Goal: Task Accomplishment & Management: Complete application form

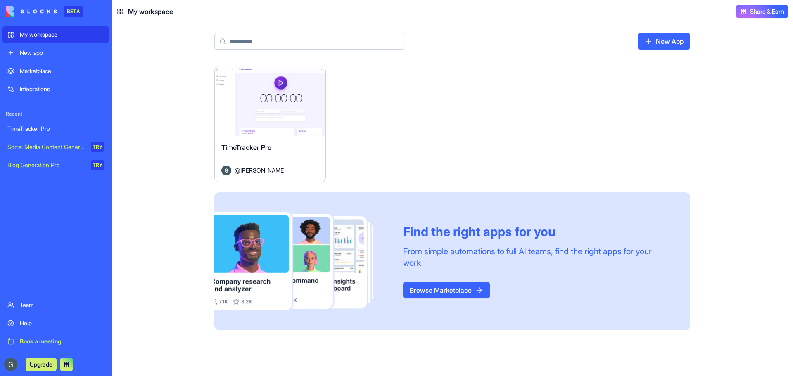
click at [653, 39] on link "New App" at bounding box center [664, 41] width 52 height 17
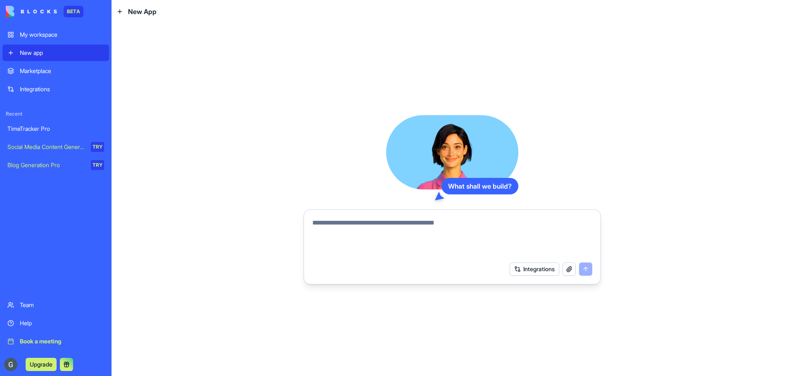
click at [529, 227] on textarea at bounding box center [452, 238] width 280 height 40
click at [399, 226] on textarea at bounding box center [452, 238] width 280 height 40
click at [414, 228] on textarea at bounding box center [452, 238] width 280 height 40
type textarea "**********"
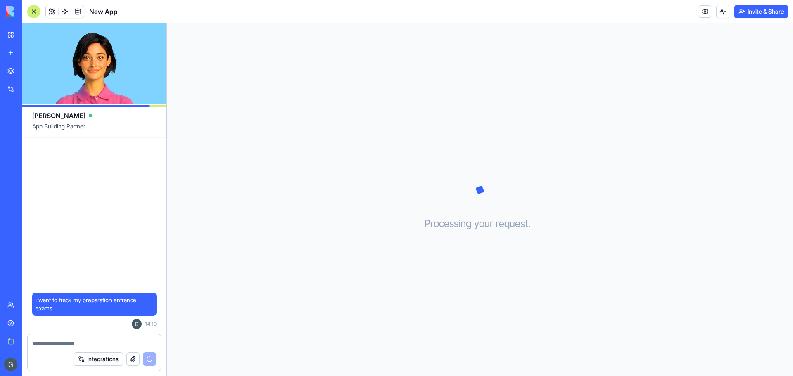
click at [98, 362] on button "Integrations" at bounding box center [99, 359] width 50 height 13
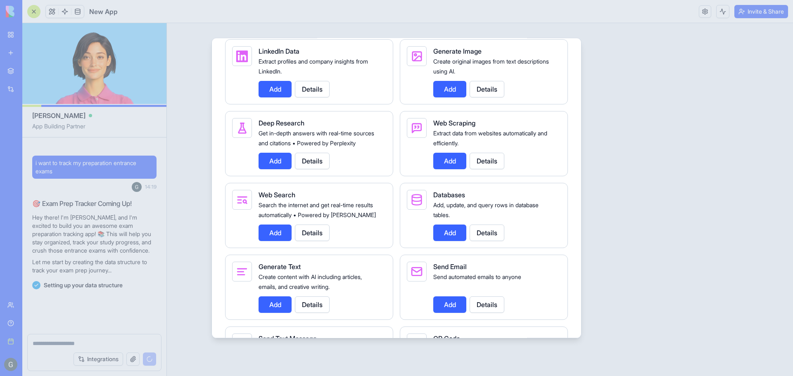
scroll to position [1150, 0]
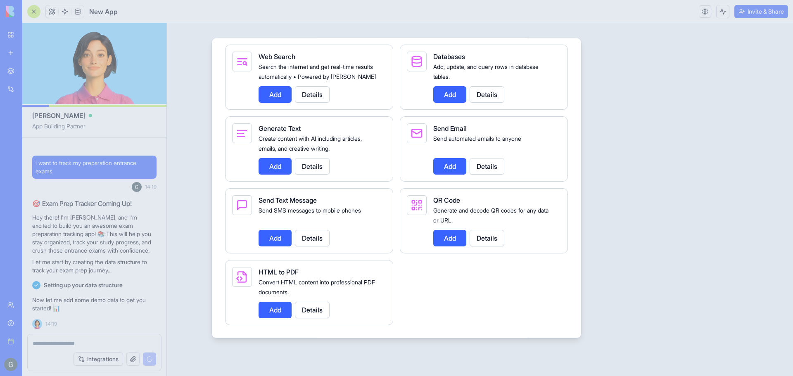
click at [589, 154] on div at bounding box center [396, 188] width 793 height 376
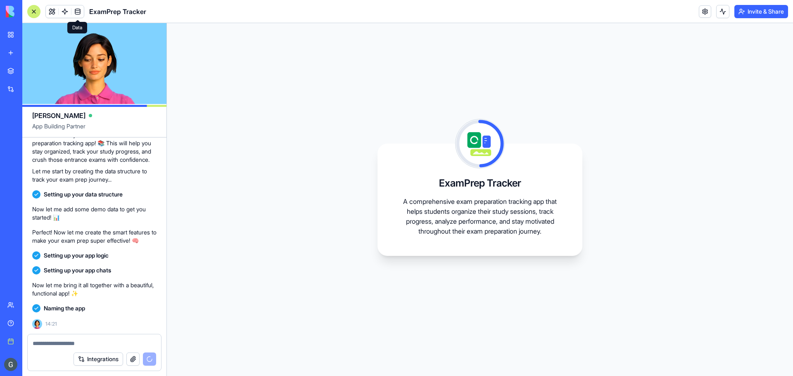
scroll to position [160, 0]
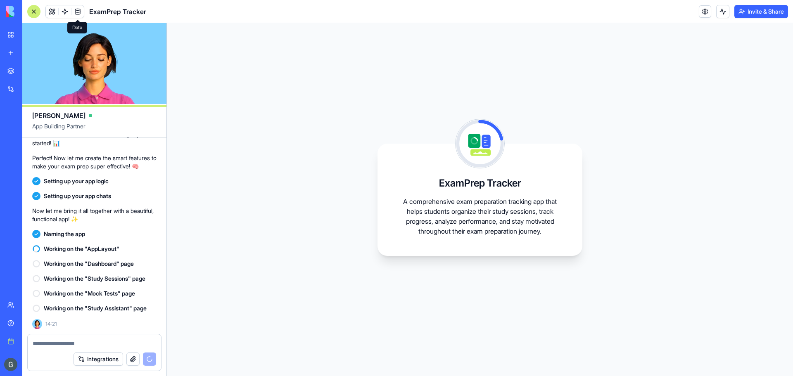
click at [98, 154] on p "Perfect! Now let me create the smart features to make your exam prep super effe…" at bounding box center [94, 162] width 124 height 17
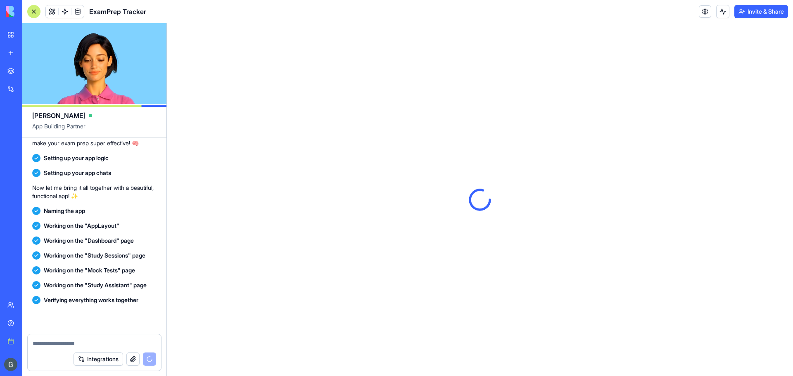
scroll to position [271, 0]
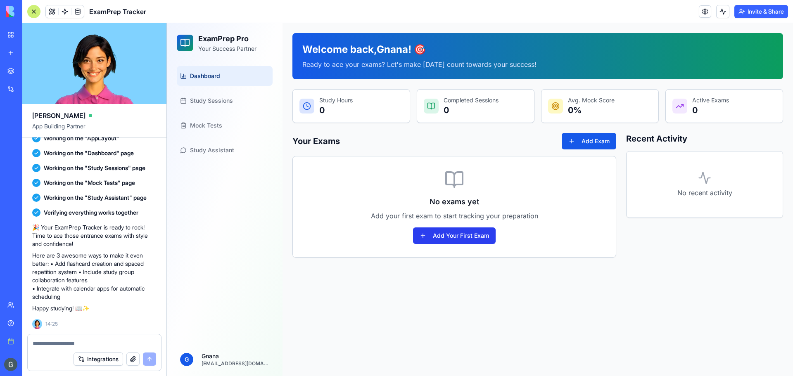
click at [434, 240] on button "Add Your First Exam" at bounding box center [454, 236] width 83 height 17
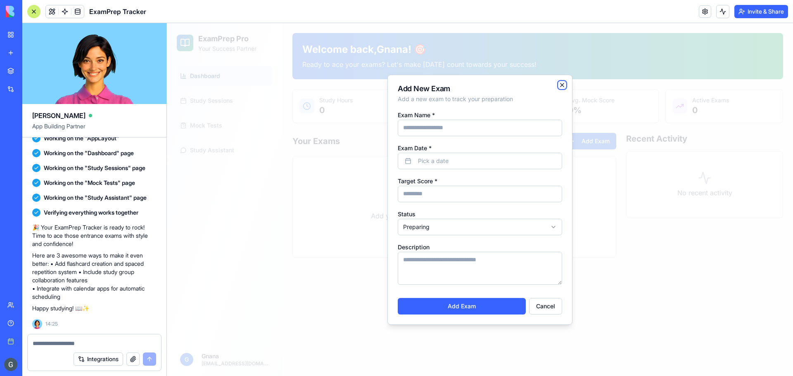
click at [562, 86] on icon "button" at bounding box center [562, 84] width 3 height 3
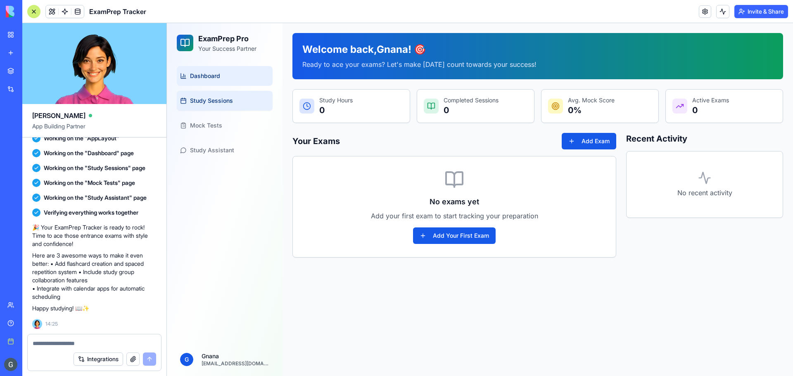
click at [221, 106] on link "Study Sessions" at bounding box center [225, 101] width 96 height 20
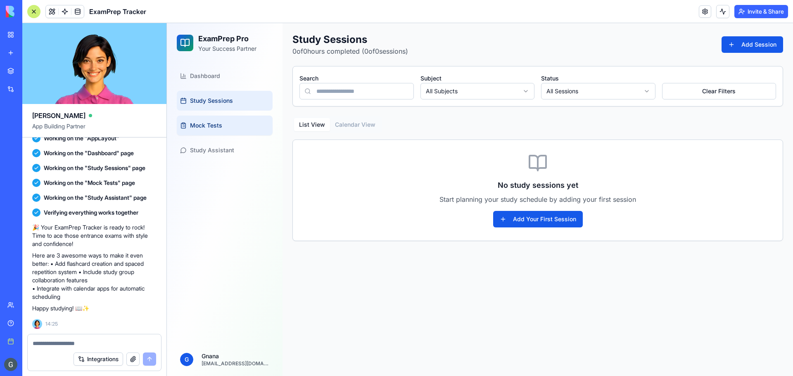
click at [195, 128] on span "Mock Tests" at bounding box center [206, 125] width 32 height 8
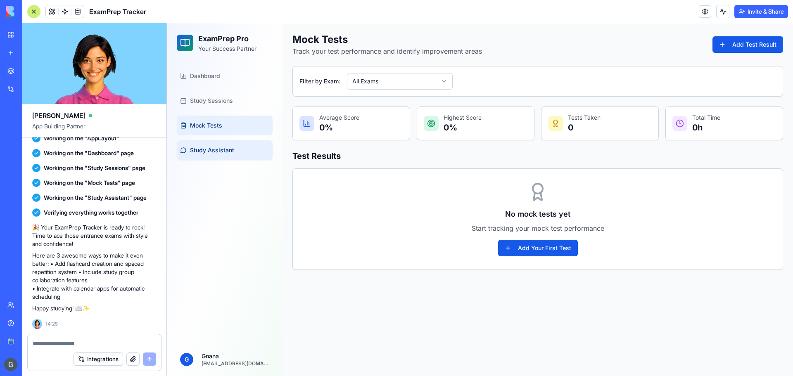
click at [213, 150] on span "Study Assistant" at bounding box center [212, 150] width 44 height 8
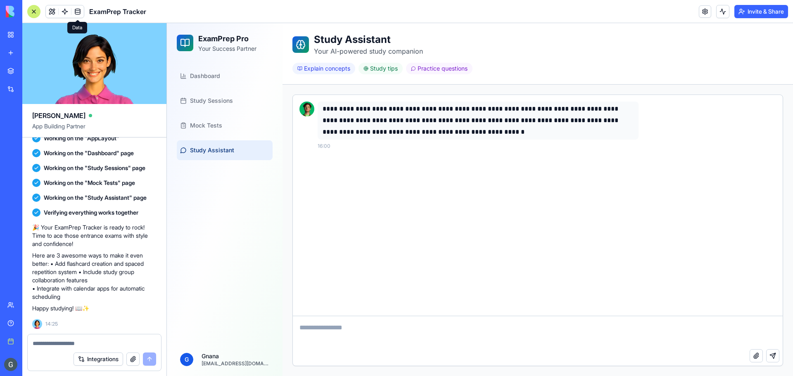
click at [74, 12] on span at bounding box center [77, 11] width 23 height 23
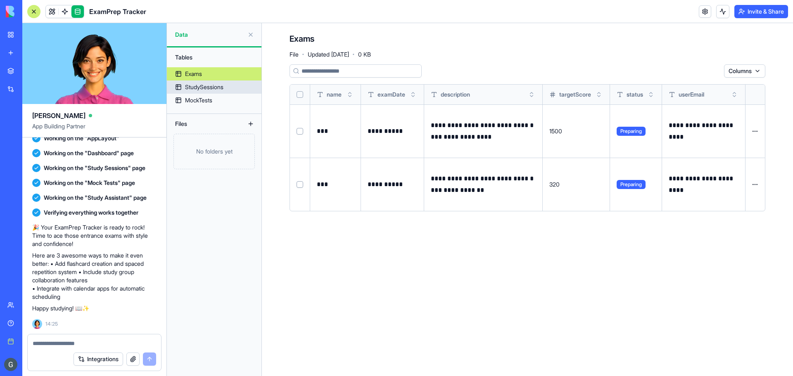
click at [206, 86] on div "StudySessions" at bounding box center [204, 87] width 38 height 8
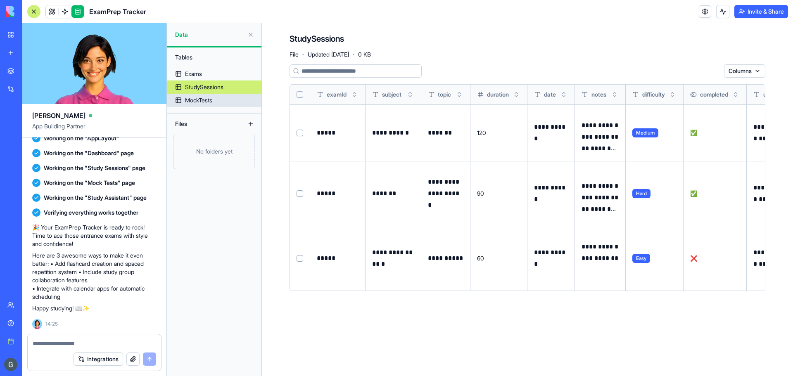
click at [204, 98] on div "MockTests" at bounding box center [198, 100] width 27 height 8
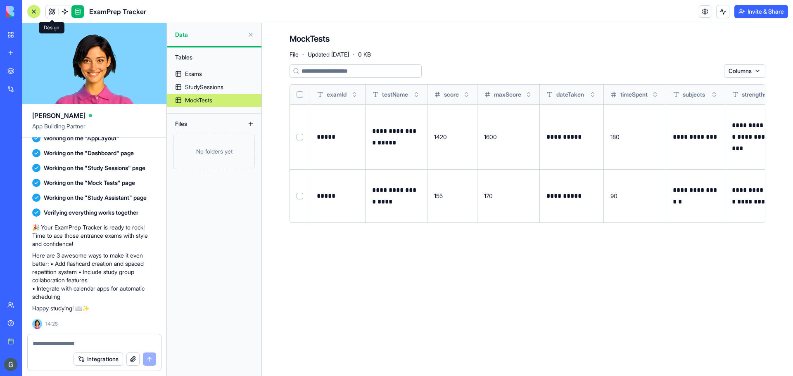
click at [48, 13] on link at bounding box center [52, 11] width 12 height 12
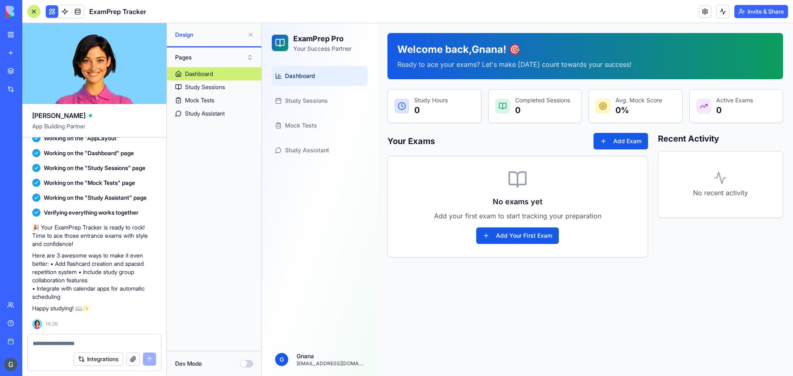
click at [247, 369] on div "Dev Mode" at bounding box center [214, 363] width 95 height 25
click at [246, 363] on button "Dev Mode" at bounding box center [246, 363] width 13 height 7
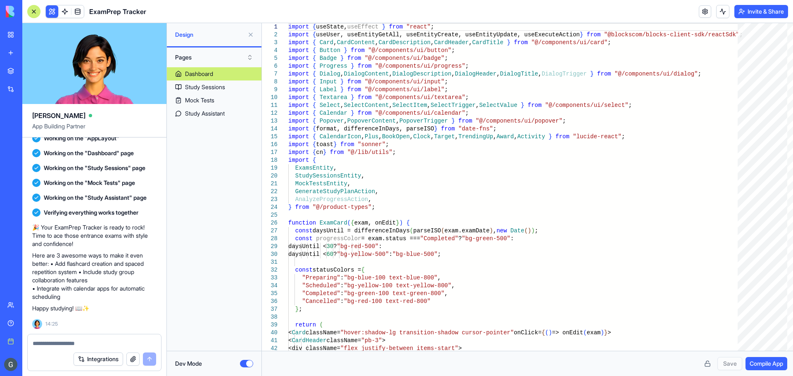
click at [247, 364] on button "Dev Mode" at bounding box center [246, 363] width 13 height 7
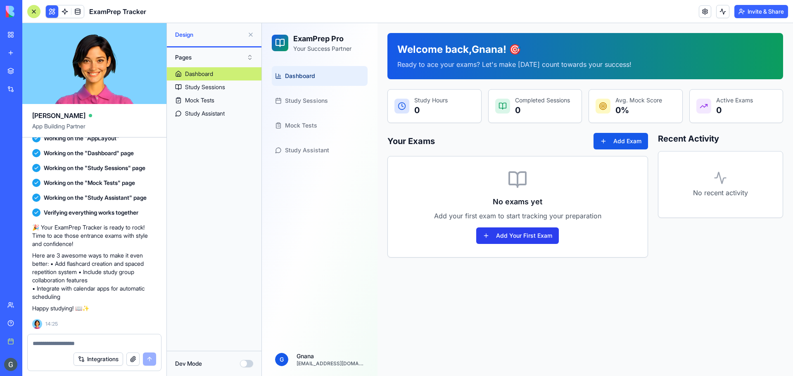
click at [516, 231] on button "Add Your First Exam" at bounding box center [517, 236] width 83 height 17
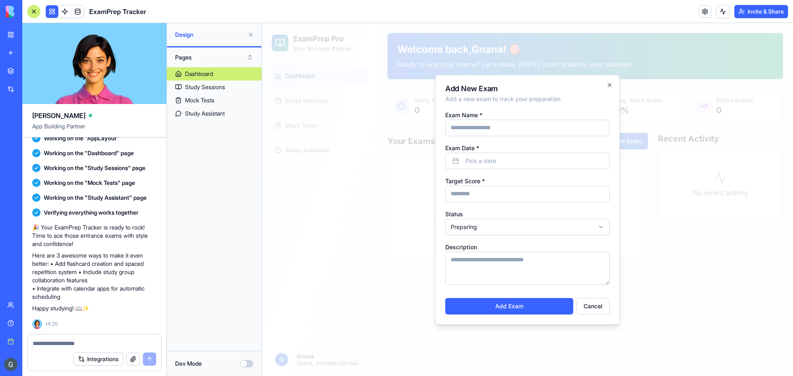
click at [500, 121] on input "Exam Name *" at bounding box center [527, 128] width 164 height 17
type input "***"
click at [491, 157] on button "Pick a date" at bounding box center [527, 161] width 164 height 17
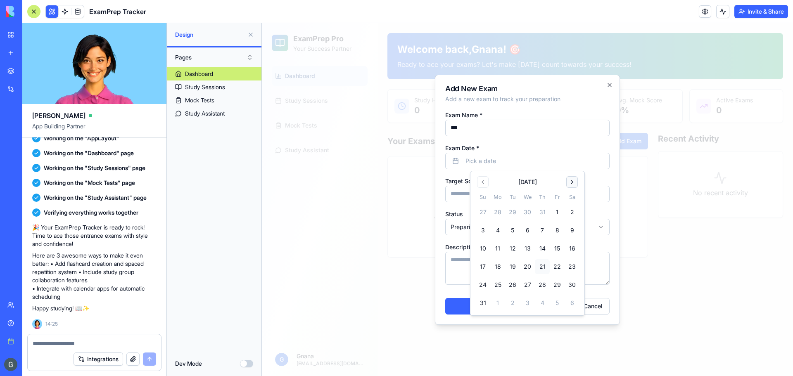
click at [572, 186] on button "Go to next month" at bounding box center [572, 182] width 12 height 12
click at [497, 283] on button "29" at bounding box center [497, 285] width 15 height 15
click at [463, 197] on input "Target Score *" at bounding box center [527, 194] width 164 height 17
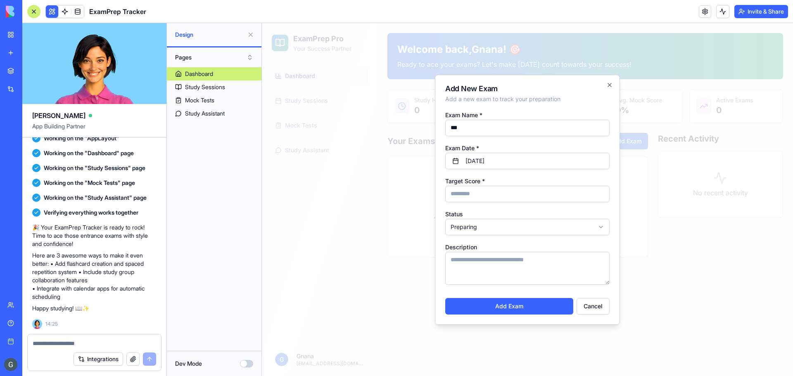
type input "**"
click at [565, 222] on body "ExamPrep Pro Your Success Partner Dashboard Study Sessions Mock Tests Study Ass…" at bounding box center [527, 199] width 531 height 353
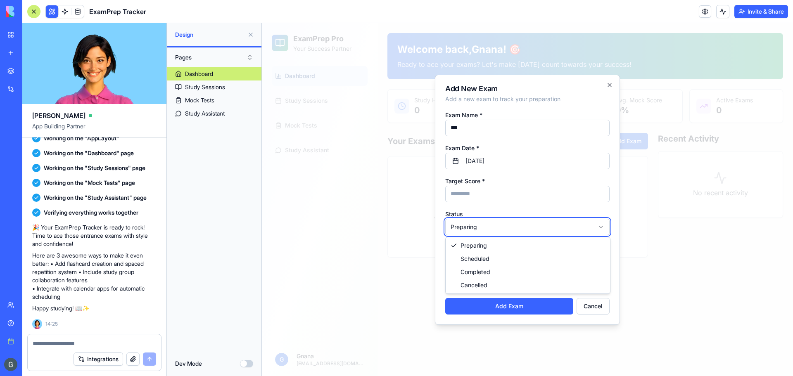
click at [564, 226] on body "ExamPrep Pro Your Success Partner Dashboard Study Sessions Mock Tests Study Ass…" at bounding box center [527, 199] width 531 height 353
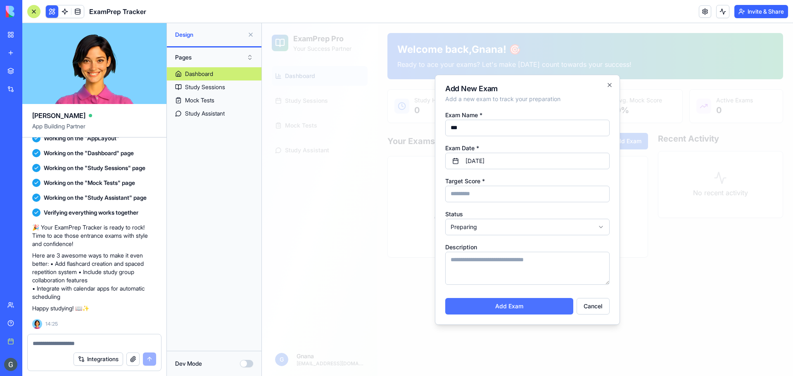
click at [502, 304] on button "Add Exam" at bounding box center [509, 306] width 128 height 17
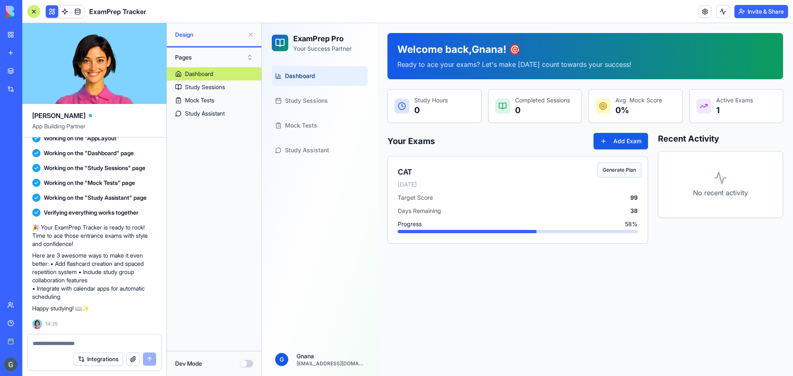
click at [606, 173] on button "Generate Plan" at bounding box center [619, 170] width 44 height 15
click at [310, 155] on link "Study Assistant" at bounding box center [320, 150] width 96 height 20
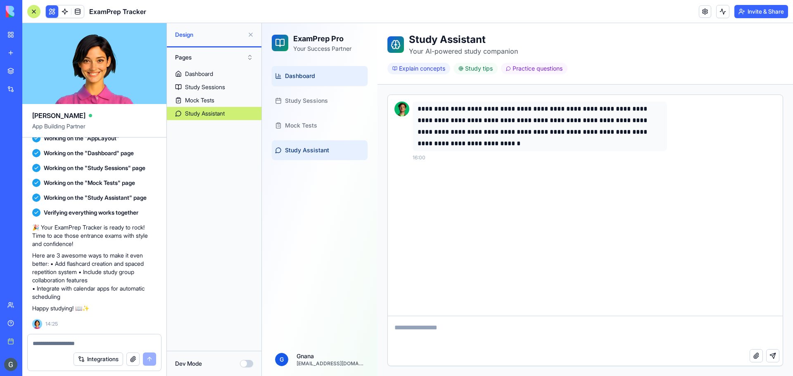
click at [309, 81] on link "Dashboard" at bounding box center [320, 76] width 96 height 20
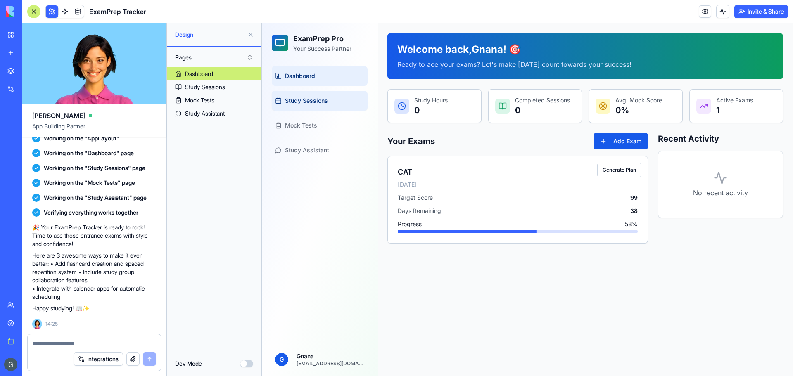
click at [325, 98] on span "Study Sessions" at bounding box center [306, 101] width 43 height 8
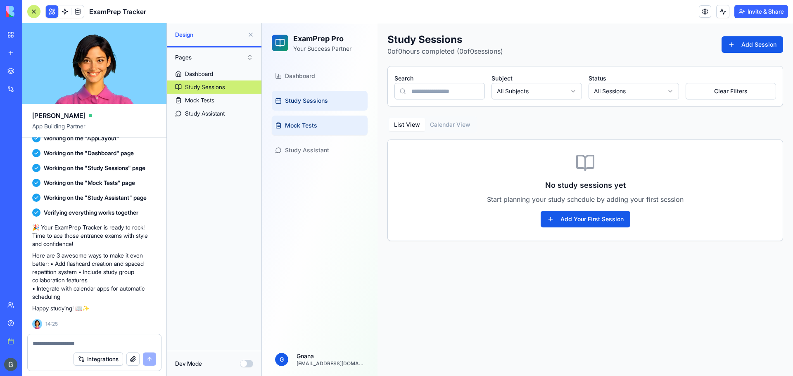
click at [310, 123] on span "Mock Tests" at bounding box center [301, 125] width 32 height 8
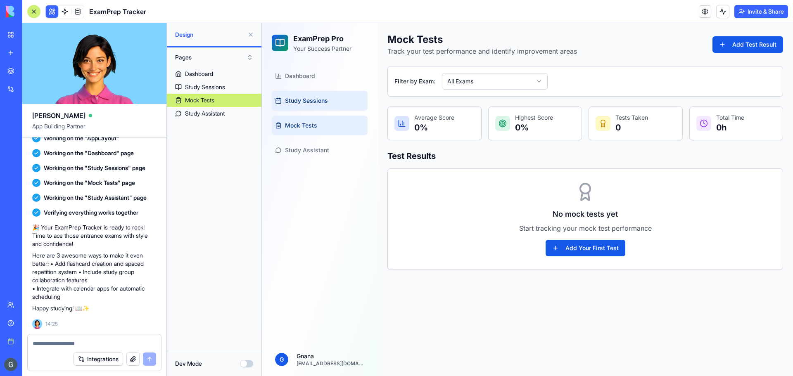
click at [313, 106] on link "Study Sessions" at bounding box center [320, 101] width 96 height 20
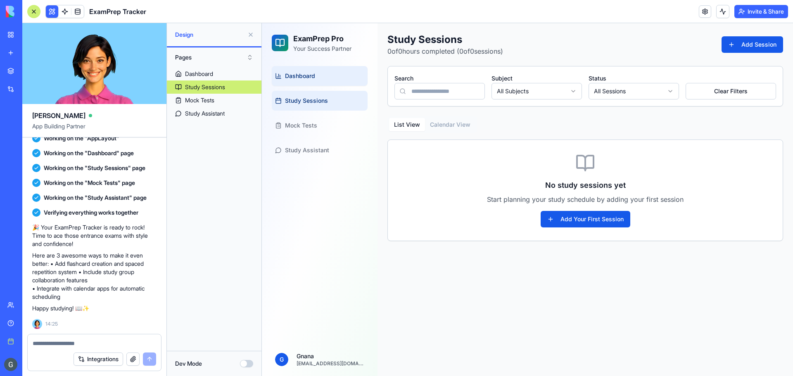
click at [310, 83] on link "Dashboard" at bounding box center [320, 76] width 96 height 20
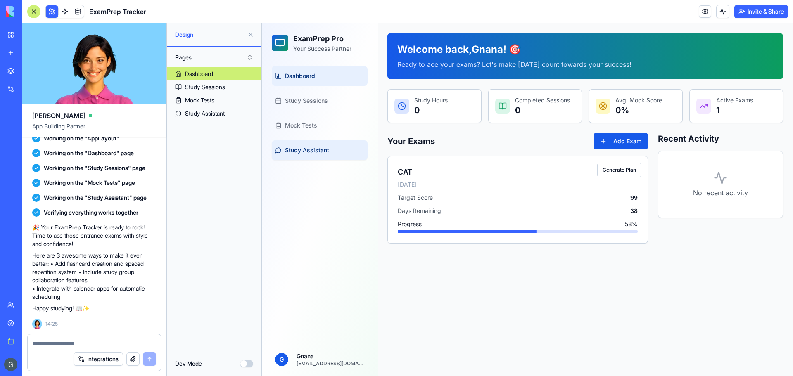
click at [330, 152] on link "Study Assistant" at bounding box center [320, 150] width 96 height 20
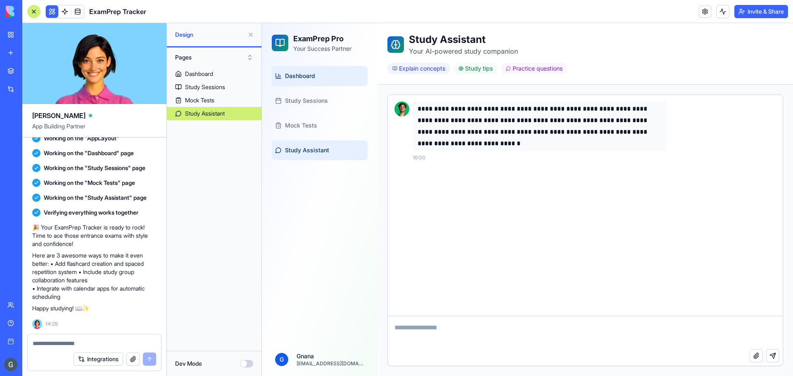
click at [305, 74] on span "Dashboard" at bounding box center [300, 76] width 30 height 8
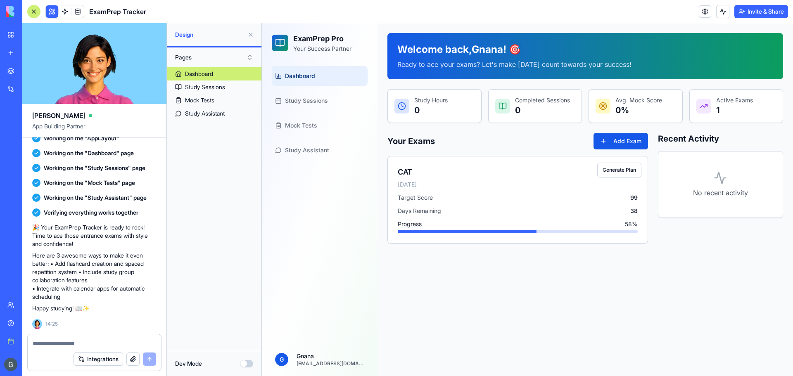
click at [250, 34] on button at bounding box center [250, 34] width 13 height 13
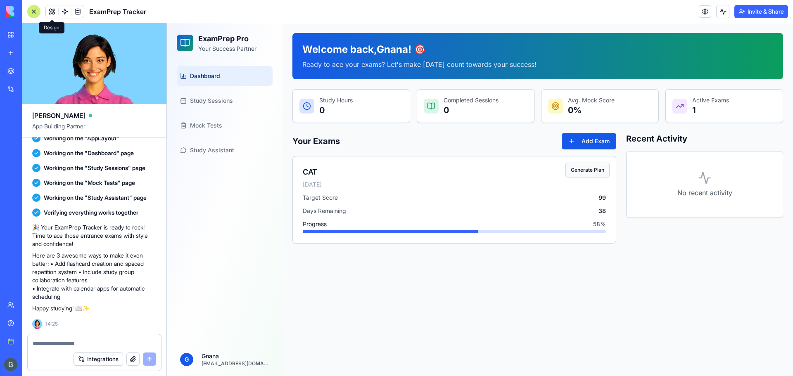
click at [595, 174] on button "Generate Plan" at bounding box center [588, 170] width 44 height 15
click at [694, 102] on p "Active Exams" at bounding box center [710, 100] width 37 height 8
click at [82, 13] on link at bounding box center [77, 11] width 12 height 12
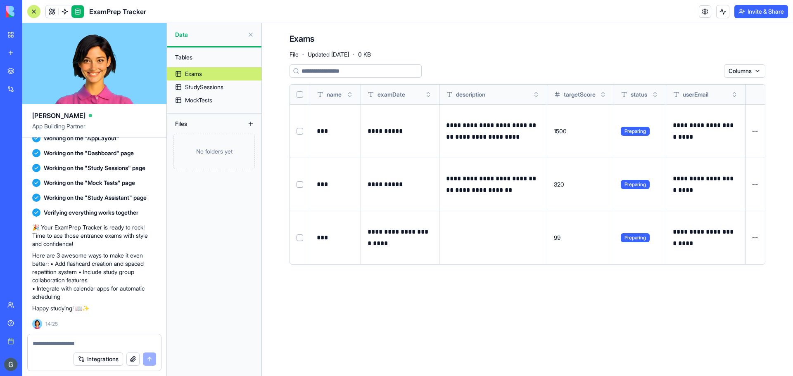
click at [370, 79] on div "**********" at bounding box center [528, 164] width 476 height 200
click at [379, 76] on input at bounding box center [356, 70] width 132 height 13
click at [754, 75] on html "BETA My workspace New app Marketplace Integrations Recent TimeTracker Pro New A…" at bounding box center [396, 188] width 793 height 376
click at [600, 79] on html "BETA My workspace New app Marketplace Integrations Recent TimeTracker Pro New A…" at bounding box center [396, 188] width 793 height 376
click at [224, 120] on div "Files" at bounding box center [204, 123] width 66 height 13
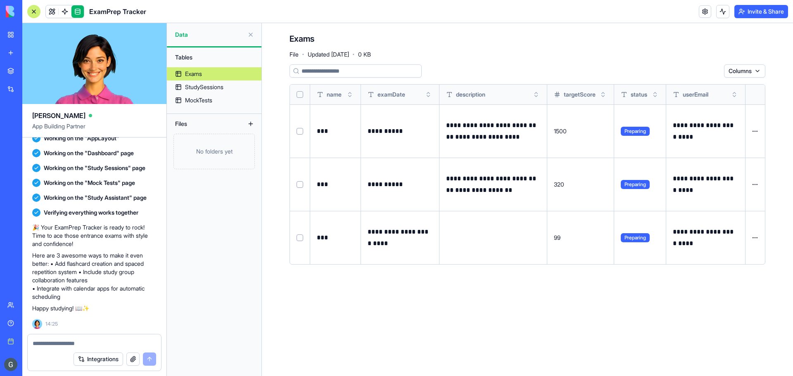
click at [255, 124] on button at bounding box center [250, 123] width 13 height 13
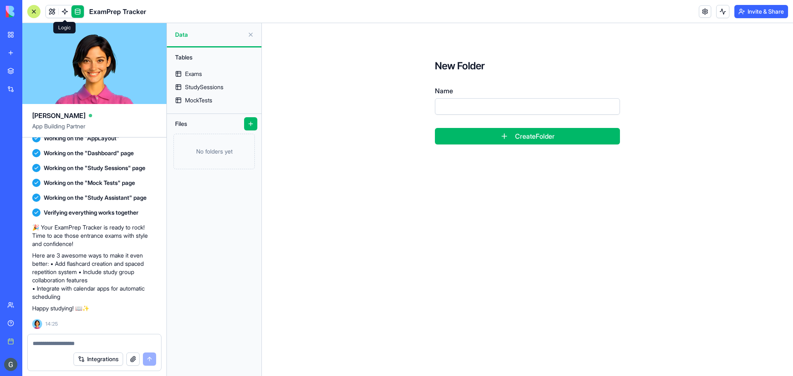
click at [63, 9] on span at bounding box center [64, 11] width 23 height 23
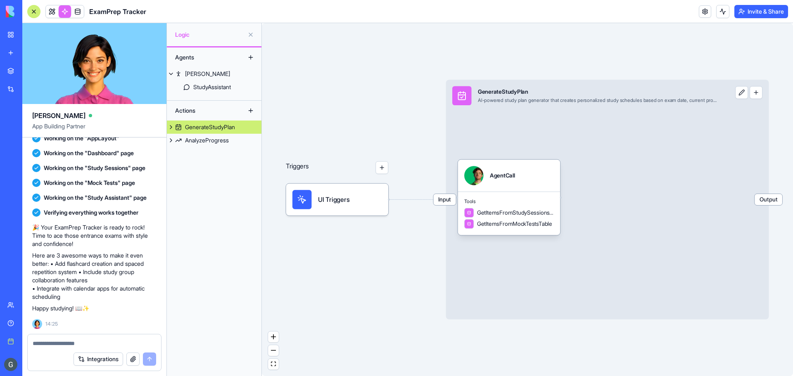
click at [305, 210] on div "UI Triggers" at bounding box center [337, 200] width 102 height 32
drag, startPoint x: 369, startPoint y: 201, endPoint x: 358, endPoint y: 154, distance: 48.7
click at [446, 154] on div "Triggers UI Triggers Input GenerateStudyPlan AI-powered study plan generator th…" at bounding box center [703, 251] width 514 height 342
click at [383, 167] on button "button" at bounding box center [382, 168] width 13 height 13
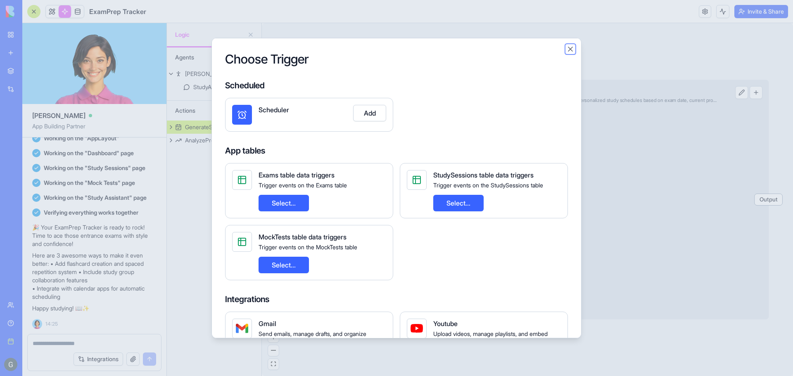
click at [567, 46] on button "Close" at bounding box center [570, 49] width 8 height 8
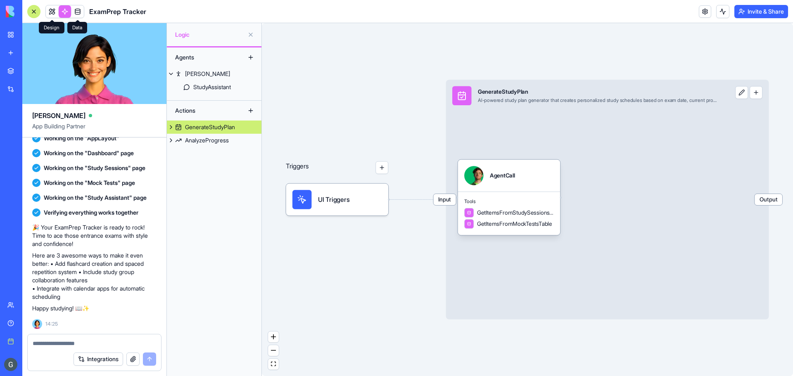
click at [50, 6] on link at bounding box center [52, 11] width 12 height 12
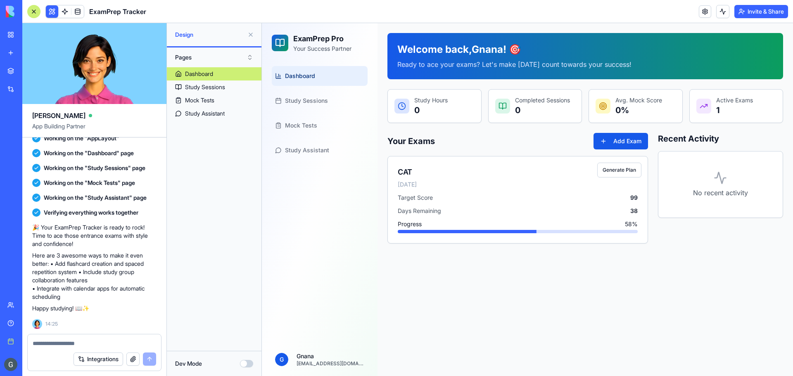
click at [253, 34] on button at bounding box center [250, 34] width 13 height 13
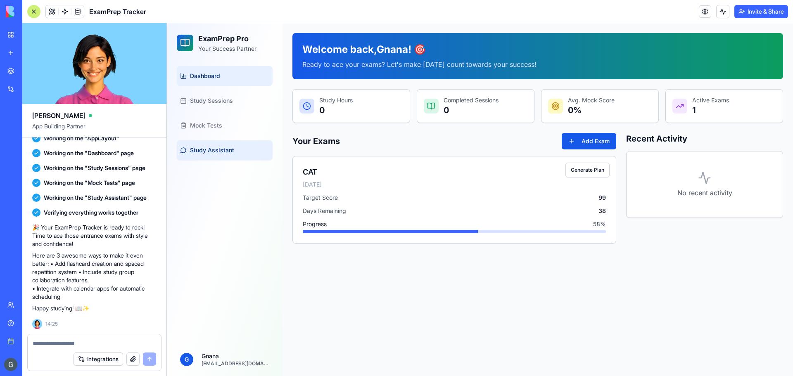
click at [236, 152] on link "Study Assistant" at bounding box center [225, 150] width 96 height 20
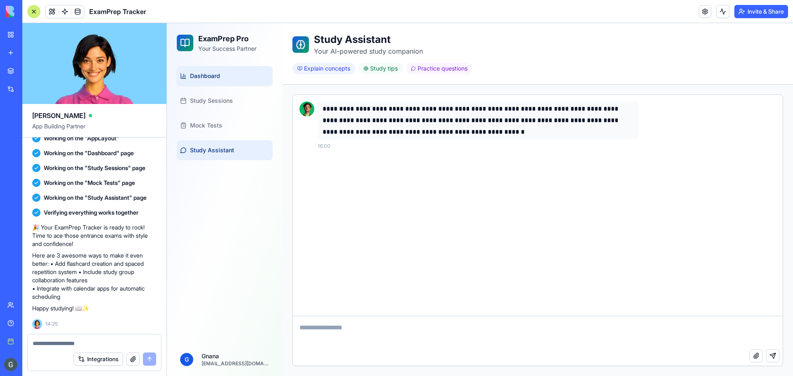
click at [219, 73] on span "Dashboard" at bounding box center [205, 76] width 30 height 8
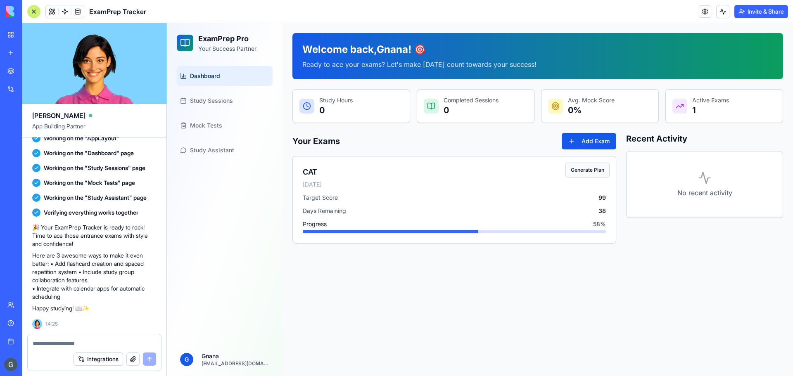
click at [590, 169] on button "Generate Plan" at bounding box center [588, 170] width 44 height 15
click at [83, 309] on p "Happy studying! 📖✨" at bounding box center [94, 309] width 124 height 8
click at [224, 97] on link "Study Sessions" at bounding box center [225, 101] width 96 height 20
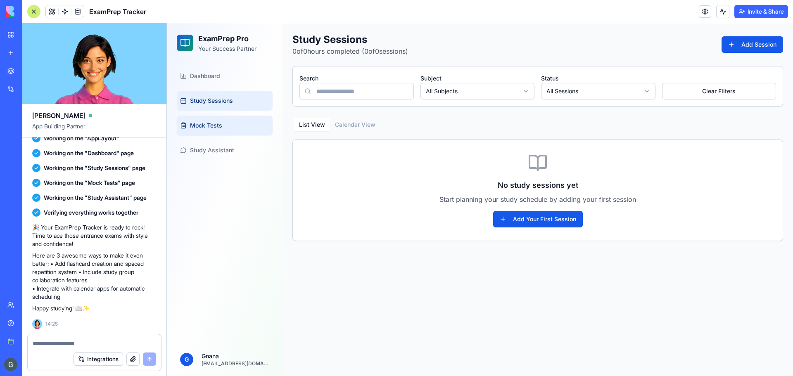
click at [221, 118] on link "Mock Tests" at bounding box center [225, 126] width 96 height 20
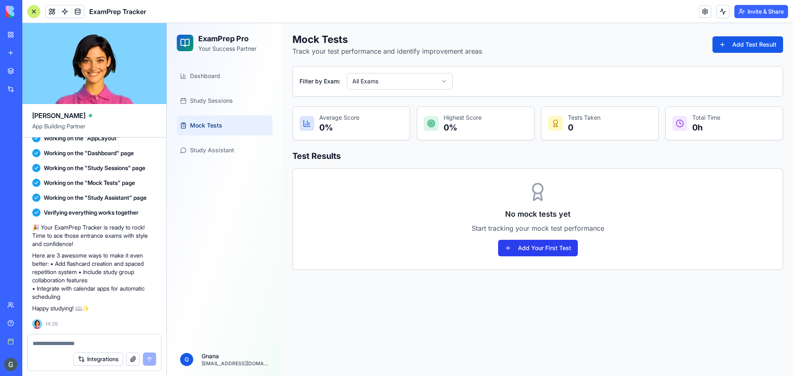
click at [534, 255] on button "Add Your First Test" at bounding box center [538, 248] width 80 height 17
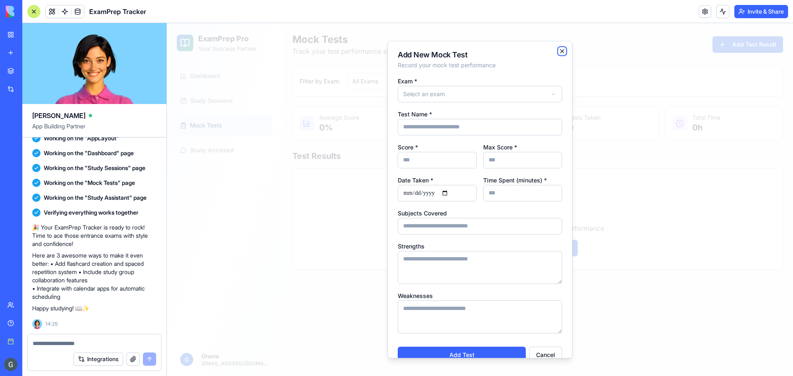
click at [559, 53] on icon "button" at bounding box center [562, 51] width 7 height 7
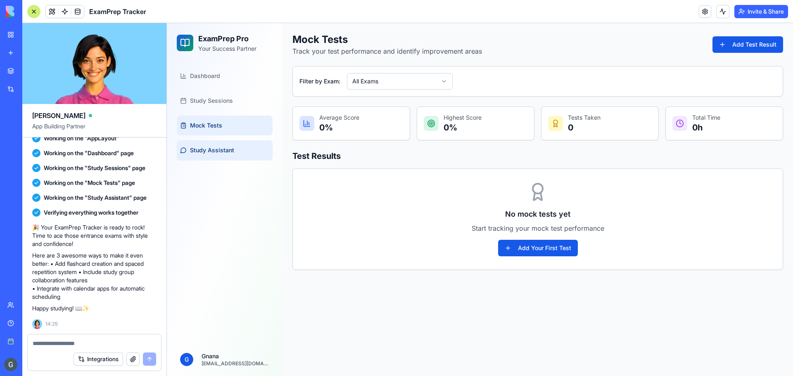
click at [217, 153] on span "Study Assistant" at bounding box center [212, 150] width 44 height 8
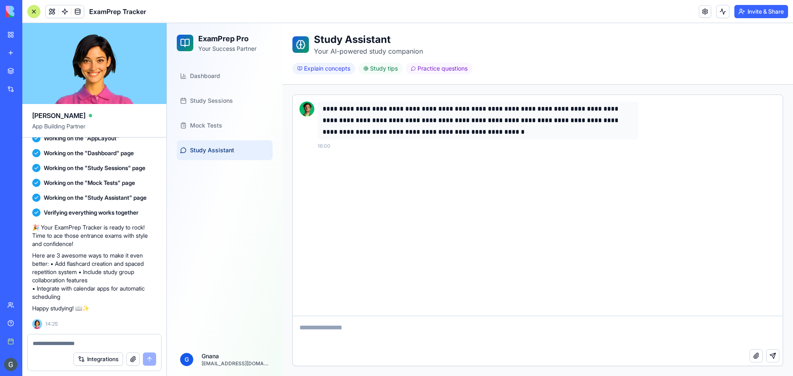
click at [485, 339] on textarea at bounding box center [538, 332] width 490 height 33
click at [756, 355] on button "Attach file" at bounding box center [756, 356] width 13 height 13
click at [312, 67] on span "Explain concepts" at bounding box center [327, 68] width 46 height 8
click at [380, 67] on span "Study tips" at bounding box center [384, 68] width 28 height 8
click at [428, 67] on span "Practice questions" at bounding box center [443, 68] width 50 height 8
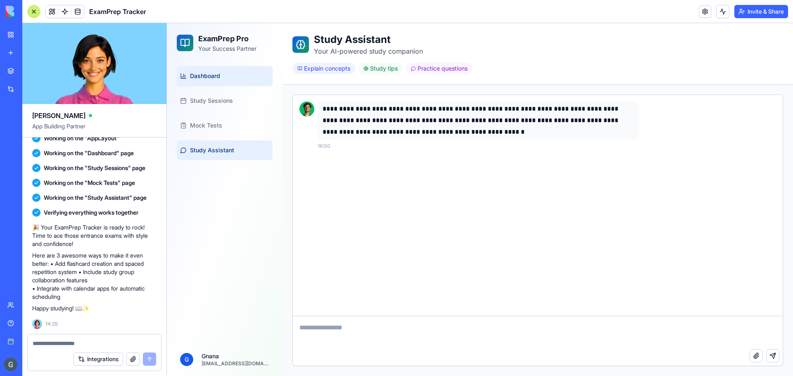
click at [209, 78] on span "Dashboard" at bounding box center [205, 76] width 30 height 8
